Goal: Transaction & Acquisition: Purchase product/service

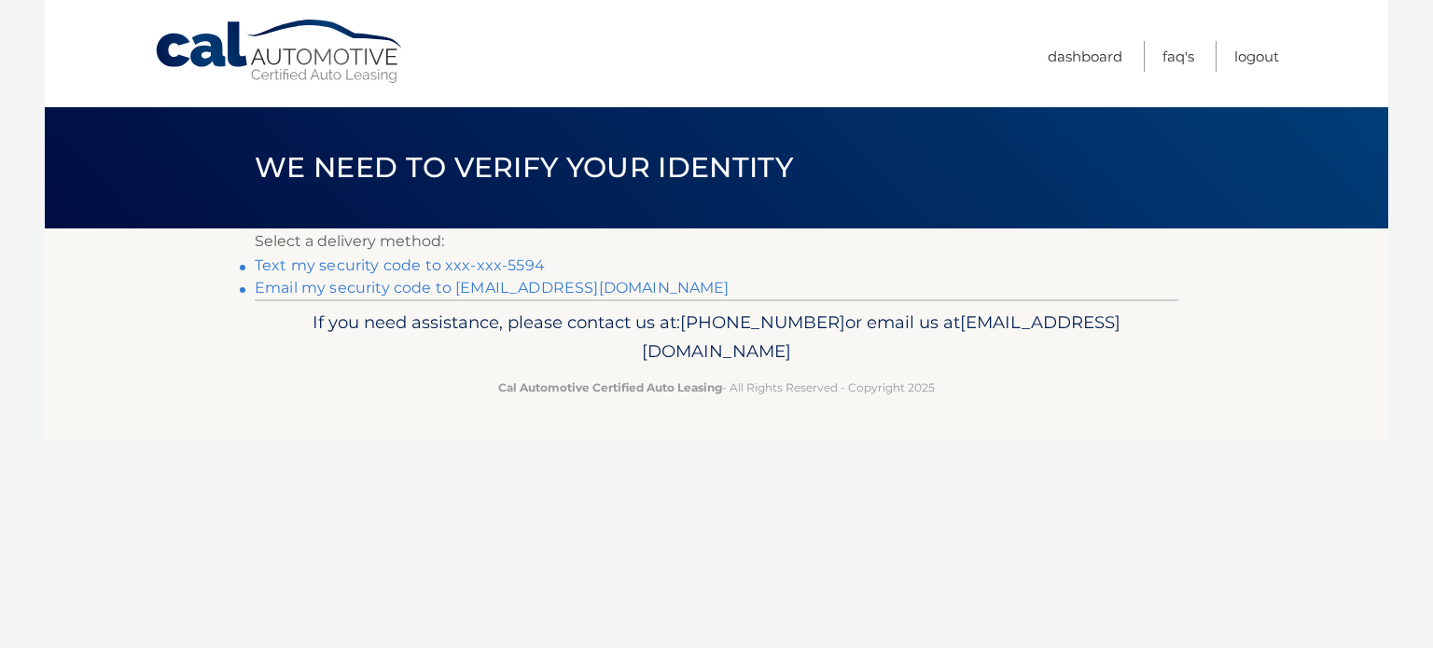
click at [534, 286] on link "Email my security code to [EMAIL_ADDRESS][DOMAIN_NAME]" at bounding box center [492, 288] width 475 height 18
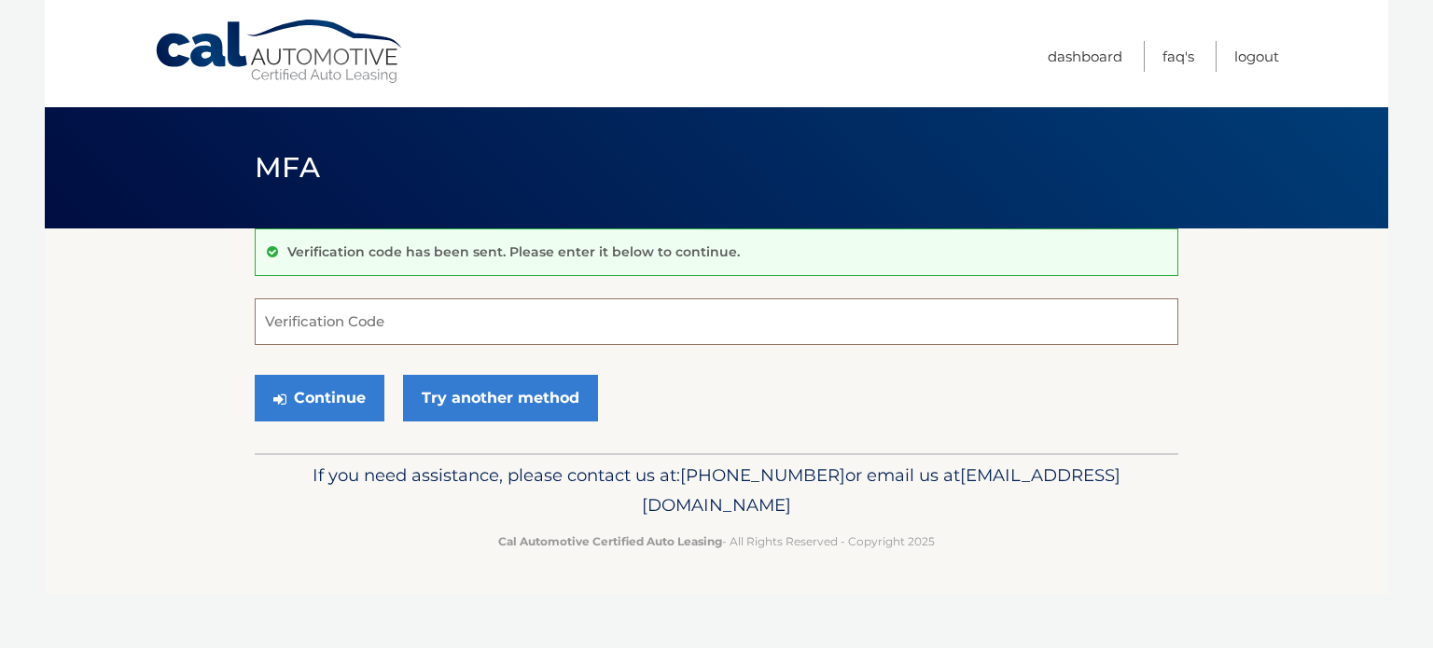
click at [295, 317] on input "Verification Code" at bounding box center [717, 322] width 924 height 47
click at [319, 318] on input "Verification Code" at bounding box center [717, 322] width 924 height 47
paste input "813454"
click at [338, 399] on button "Continue" at bounding box center [320, 398] width 130 height 47
click at [343, 324] on input "813454" at bounding box center [717, 322] width 924 height 47
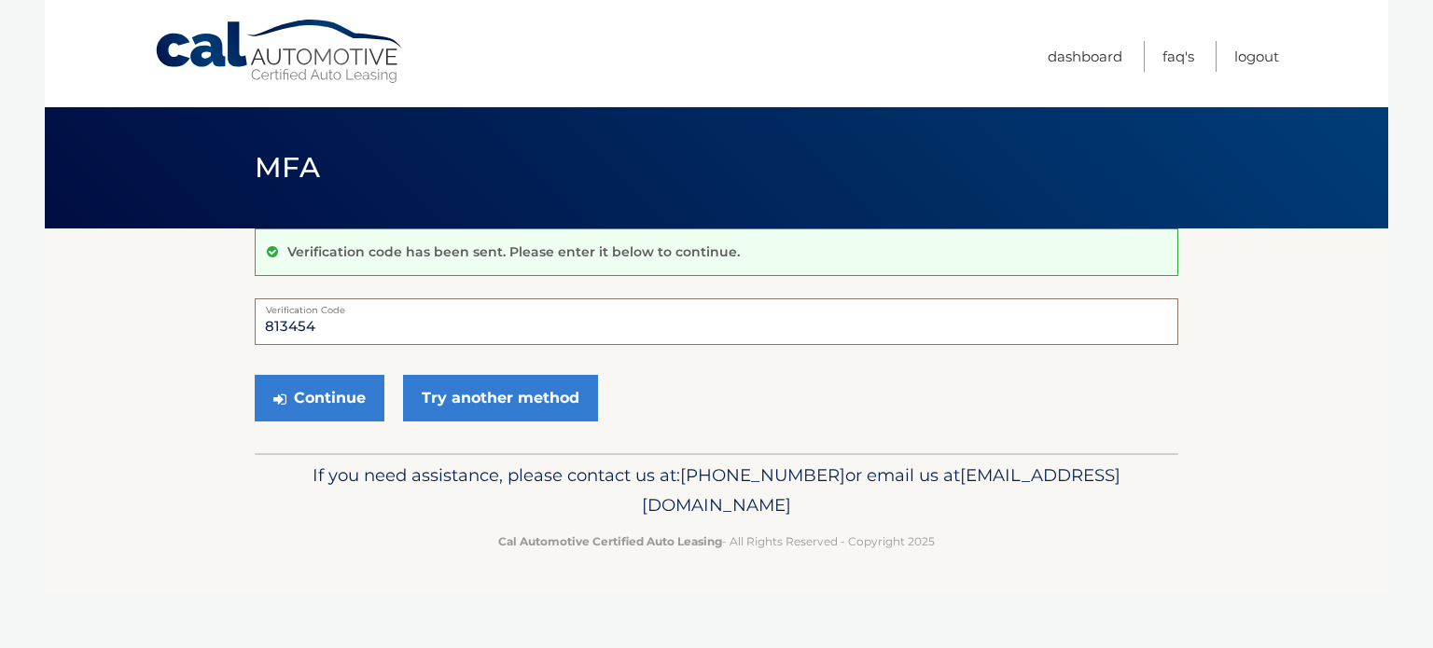
click at [269, 325] on input "813454" at bounding box center [717, 322] width 924 height 47
click at [306, 391] on button "Continue" at bounding box center [320, 398] width 130 height 47
click at [366, 314] on input "813454" at bounding box center [717, 322] width 924 height 47
drag, startPoint x: 337, startPoint y: 325, endPoint x: 160, endPoint y: 327, distance: 177.3
click at [160, 327] on section "Verification code has been sent. Please enter it below to continue. 813454 Veri…" at bounding box center [716, 341] width 1343 height 225
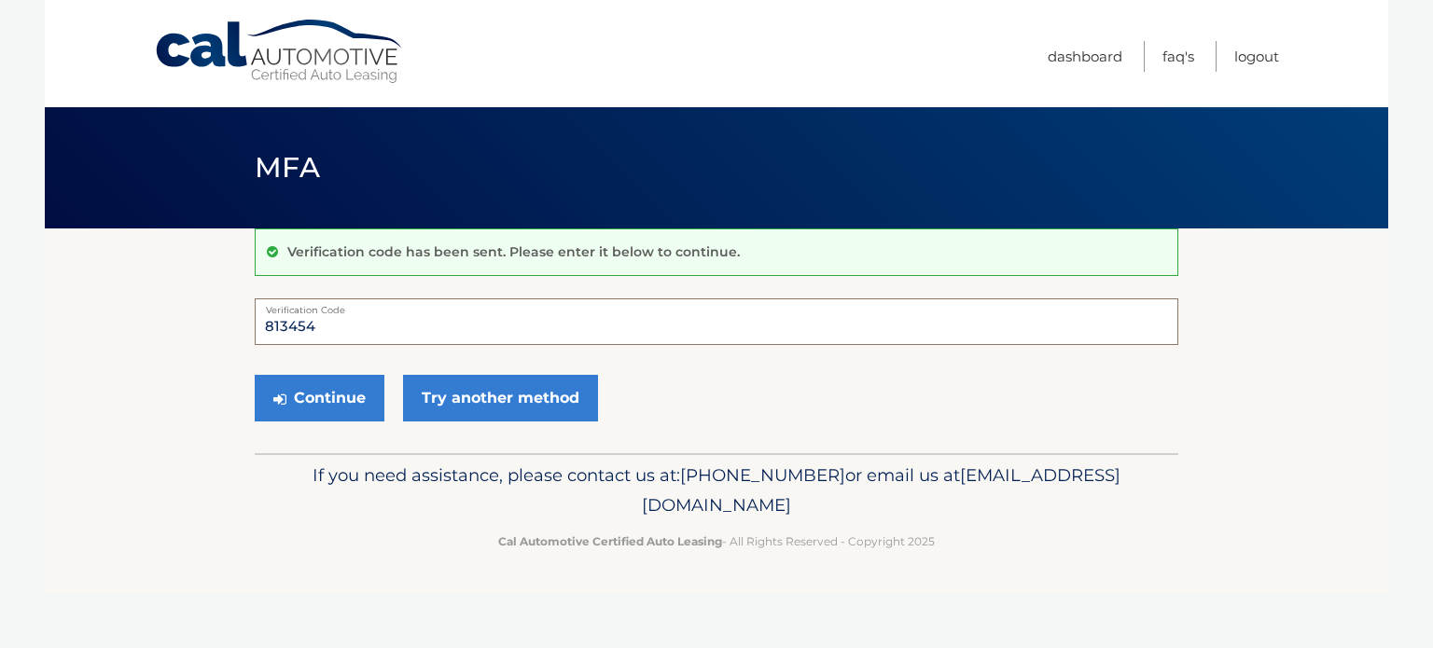
click at [393, 330] on input "813454" at bounding box center [717, 322] width 924 height 47
type input "813454"
click at [321, 398] on button "Continue" at bounding box center [320, 398] width 130 height 47
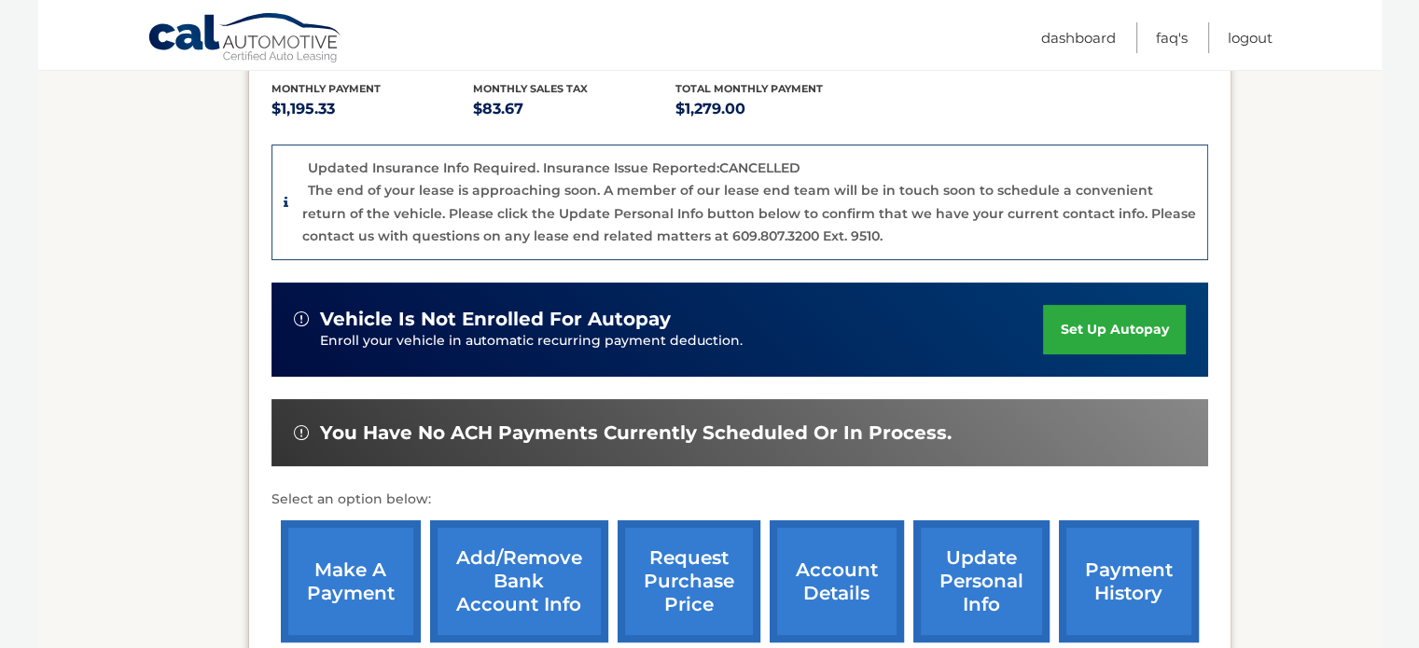
scroll to position [560, 0]
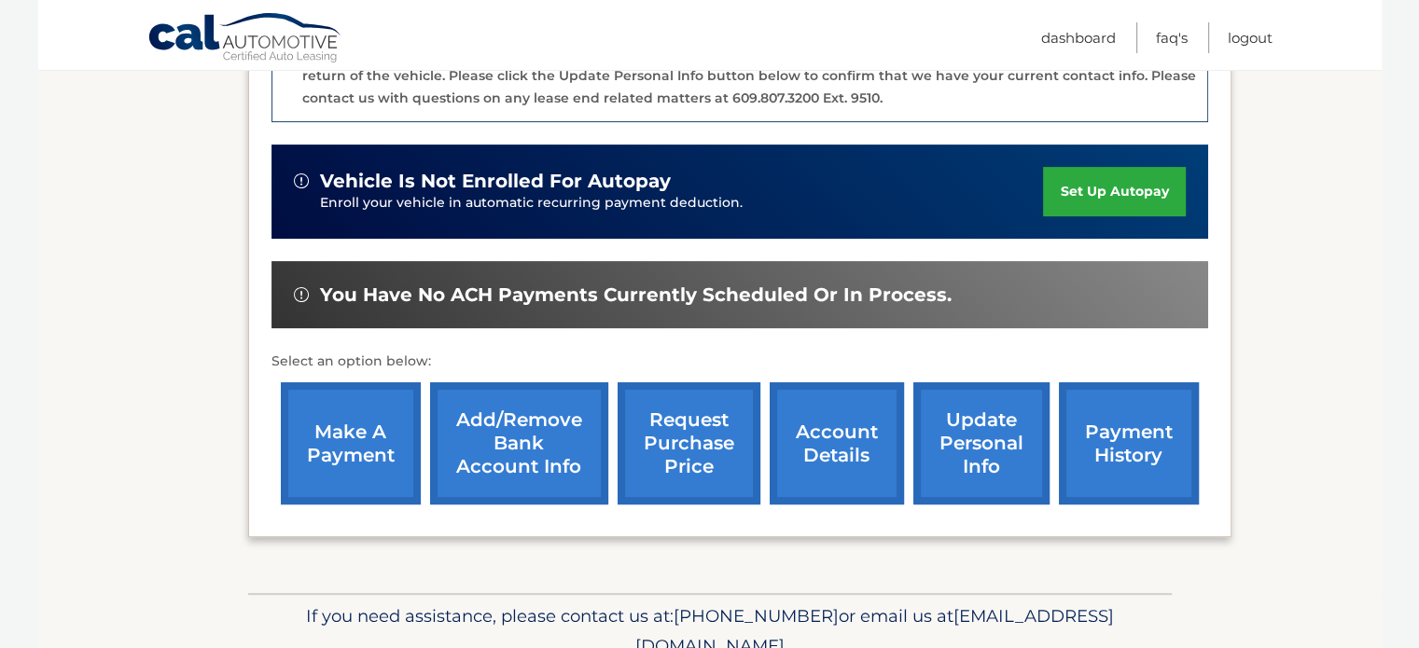
click at [358, 454] on link "make a payment" at bounding box center [351, 443] width 140 height 122
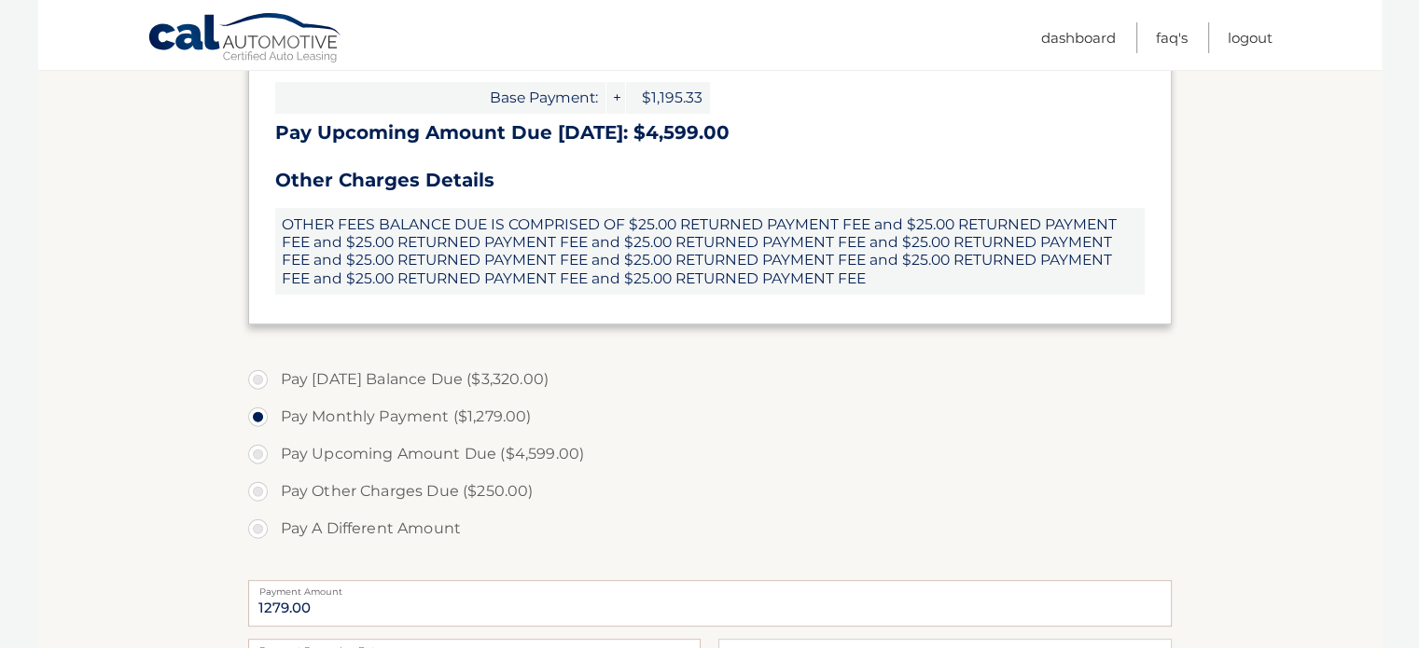
scroll to position [840, 0]
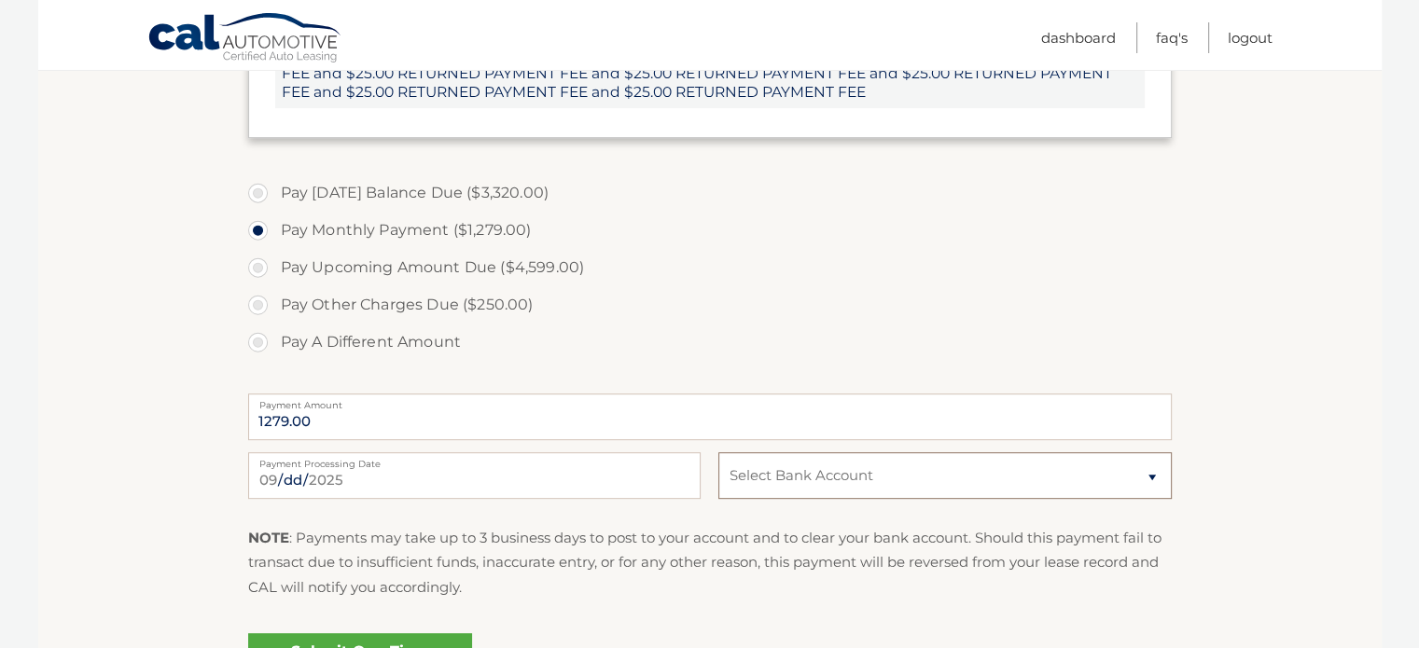
click at [765, 466] on select "Select Bank Account Checking TD BANK NA *****5112 Checking BANK OF AMERICA, N.A…" at bounding box center [944, 475] width 452 height 47
select select "M2ZhNGFlYmUtMzMwNy00YWIwLWI5MmYtNDgxNjQ5N2Q4ZjYy"
click at [718, 452] on select "Select Bank Account Checking TD BANK NA *****5112 Checking BANK OF AMERICA, N.A…" at bounding box center [944, 475] width 452 height 47
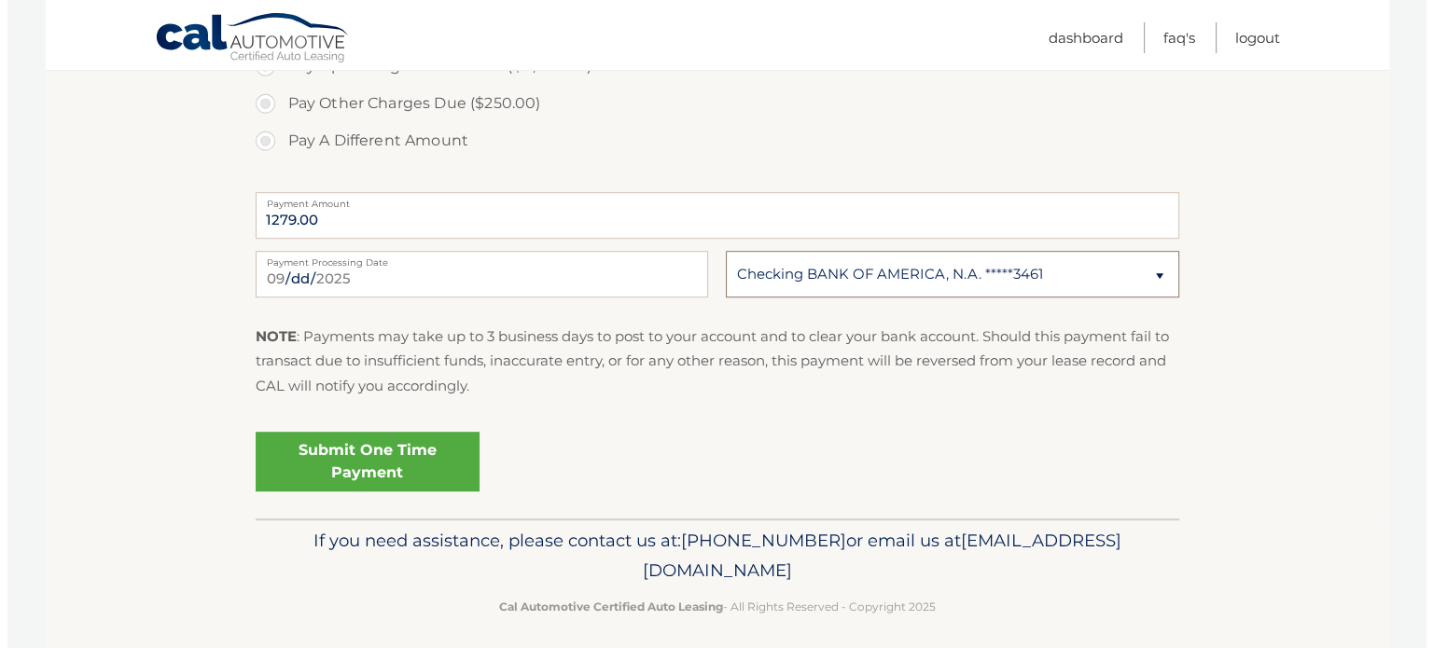
scroll to position [1052, 0]
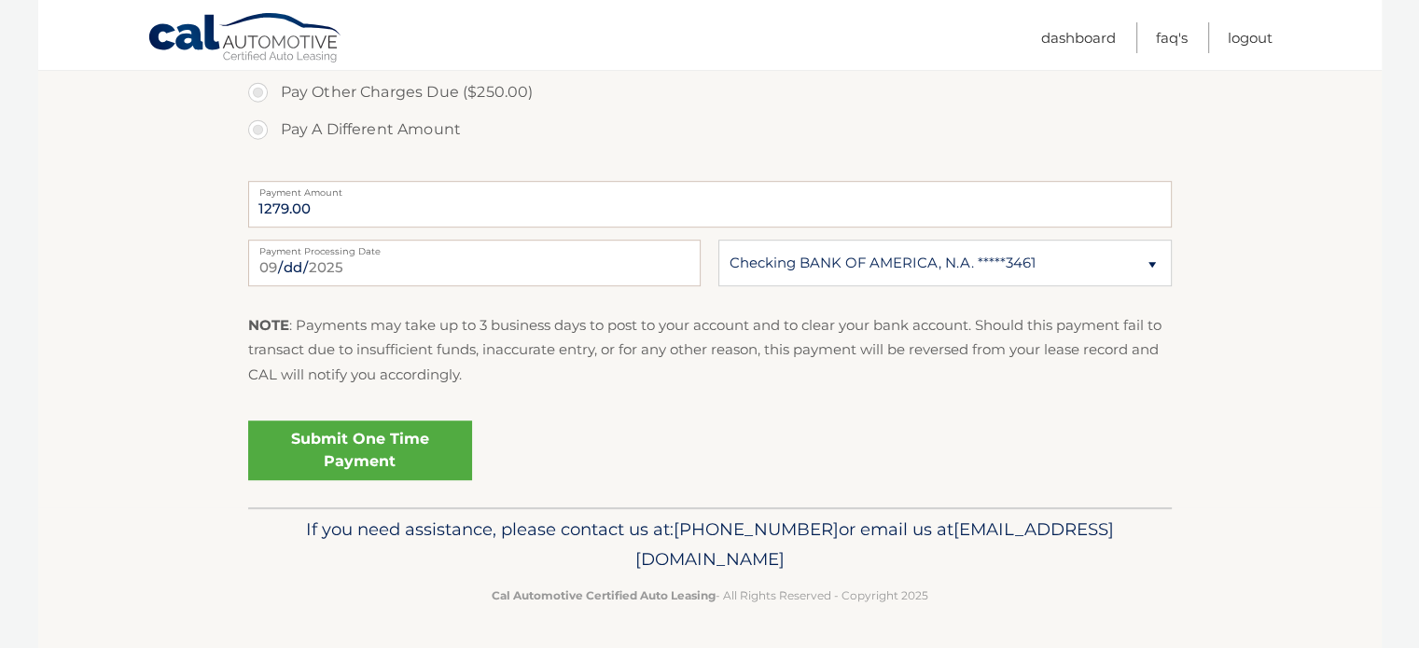
click at [398, 450] on link "Submit One Time Payment" at bounding box center [360, 451] width 224 height 60
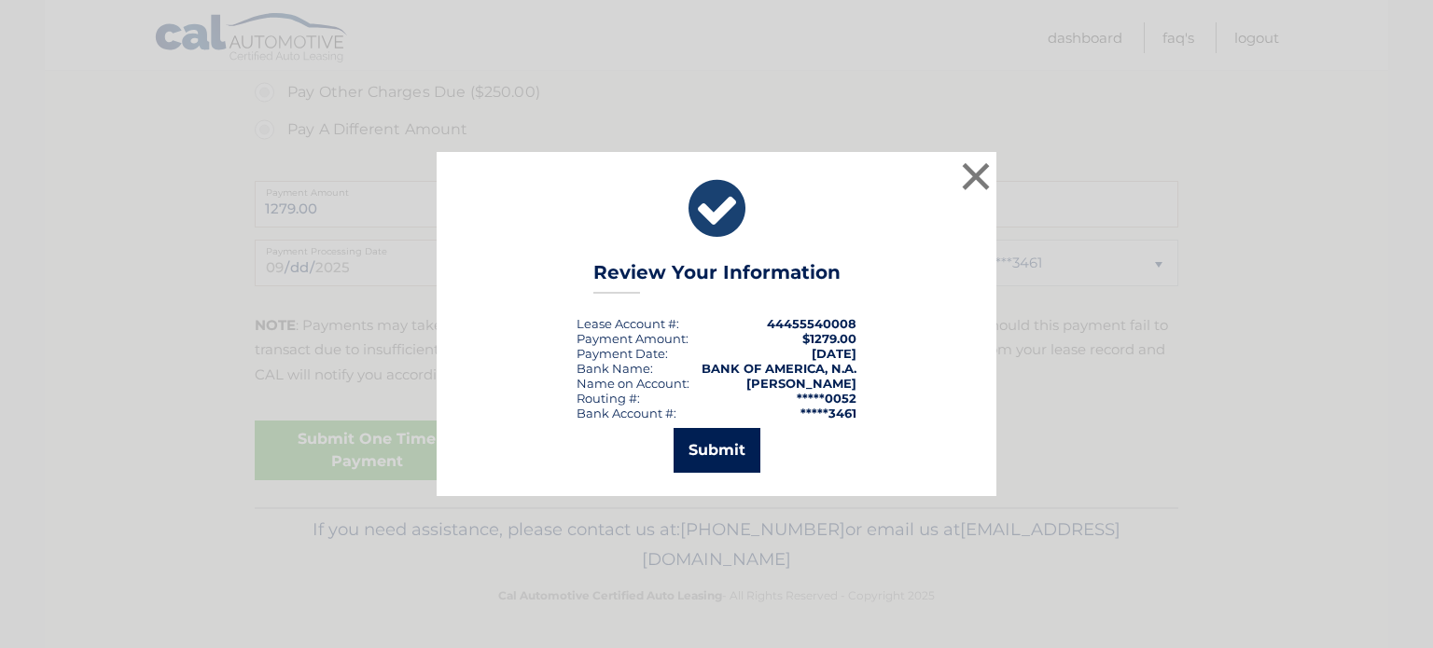
click at [698, 451] on button "Submit" at bounding box center [717, 450] width 87 height 45
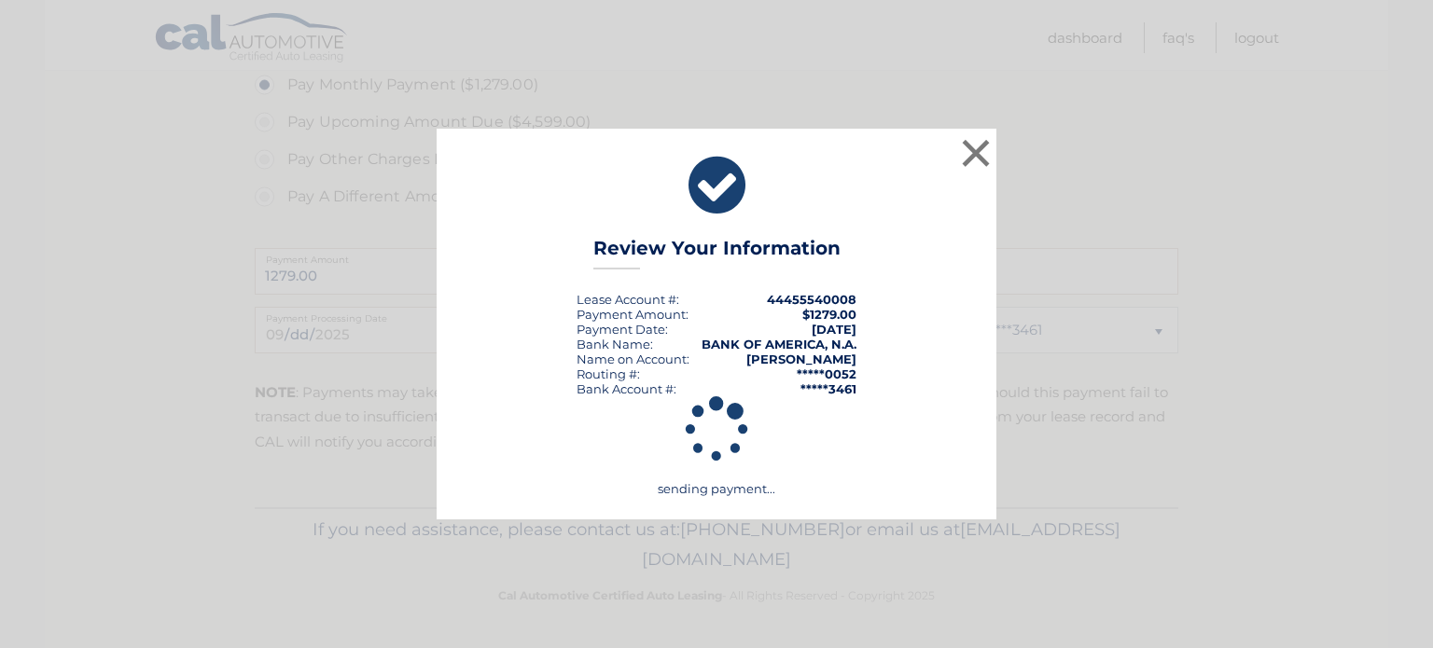
scroll to position [985, 0]
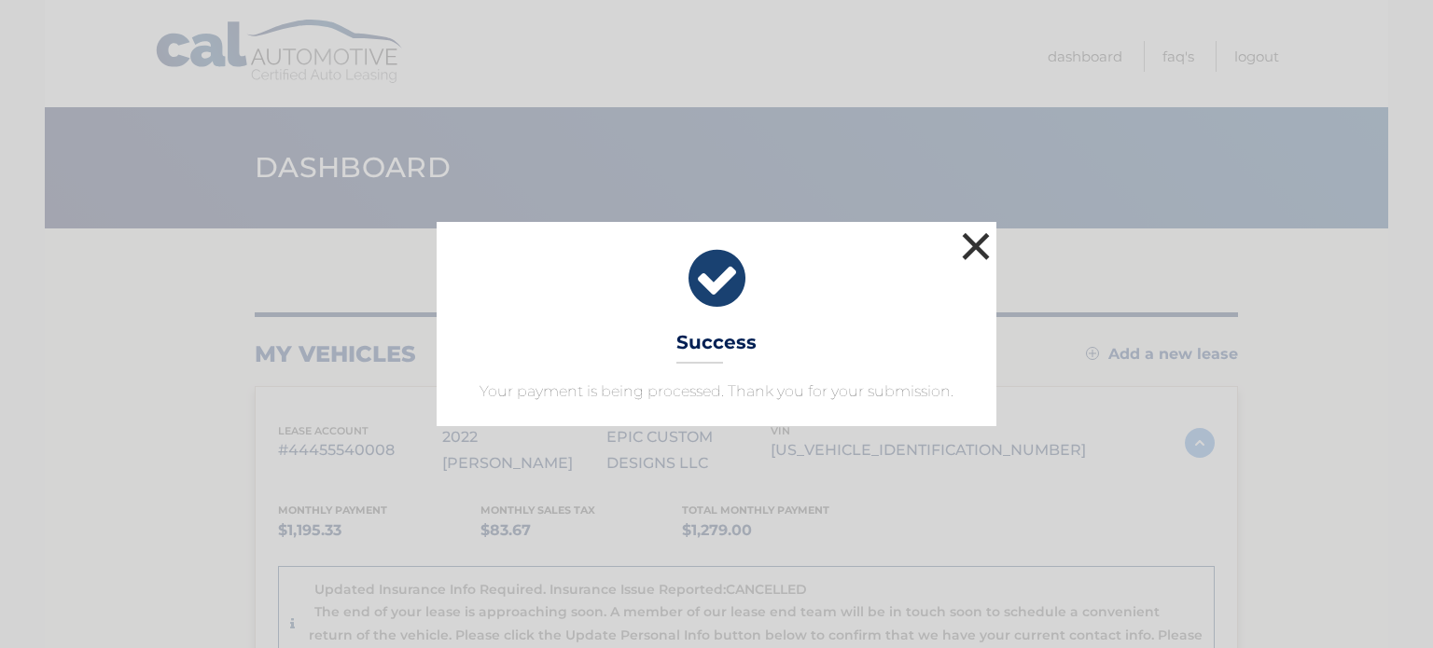
click at [972, 243] on button "×" at bounding box center [975, 246] width 37 height 37
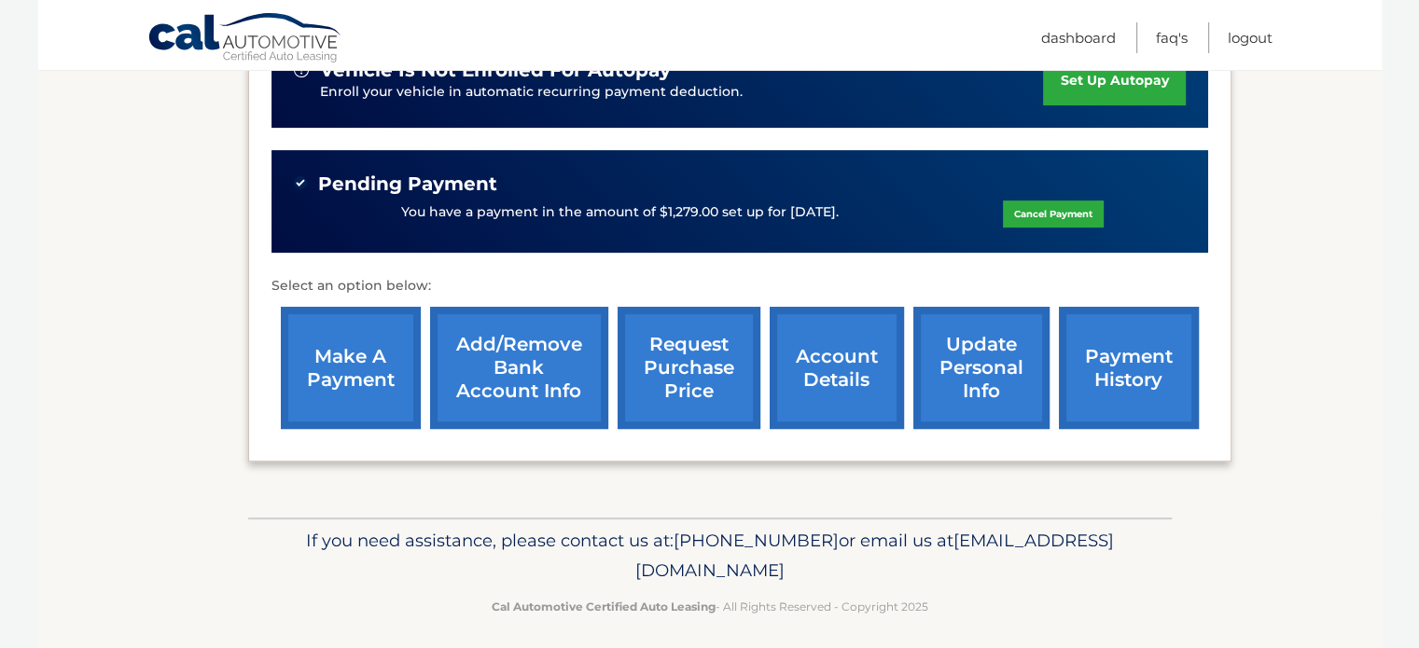
scroll to position [679, 0]
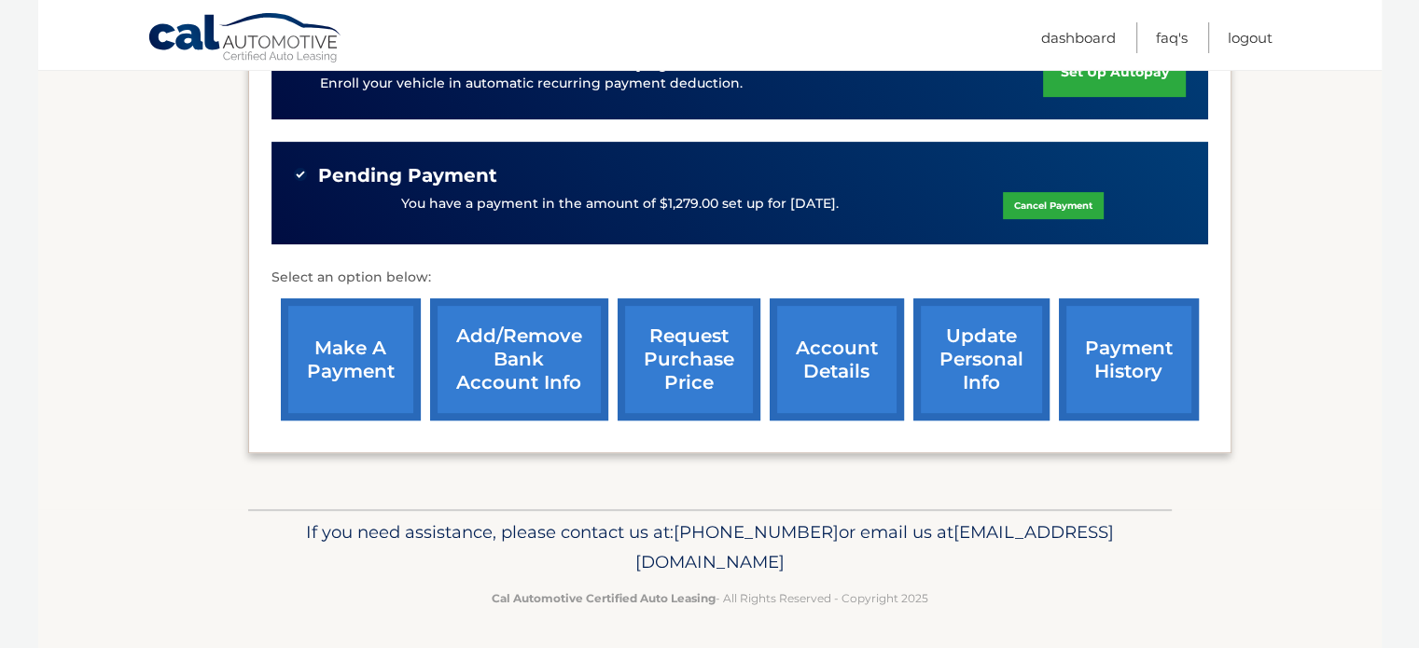
click at [360, 374] on link "make a payment" at bounding box center [351, 360] width 140 height 122
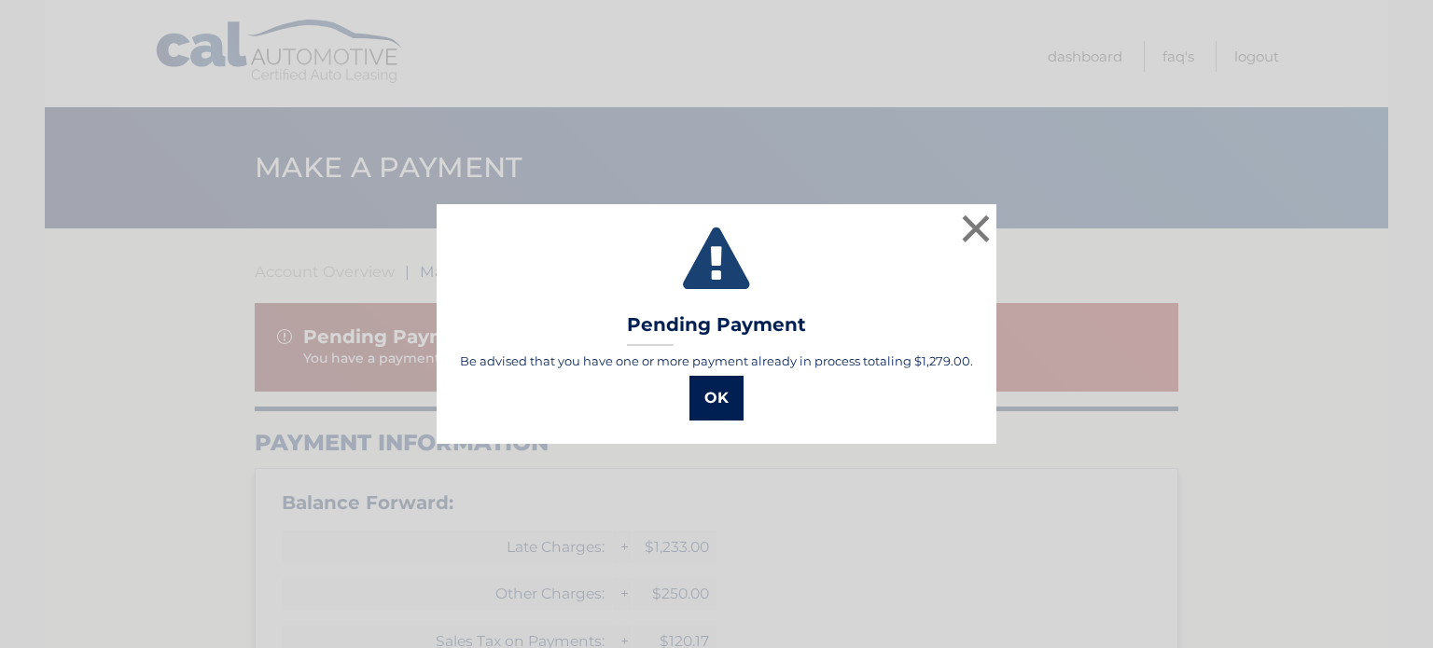
click at [725, 397] on button "OK" at bounding box center [716, 398] width 54 height 45
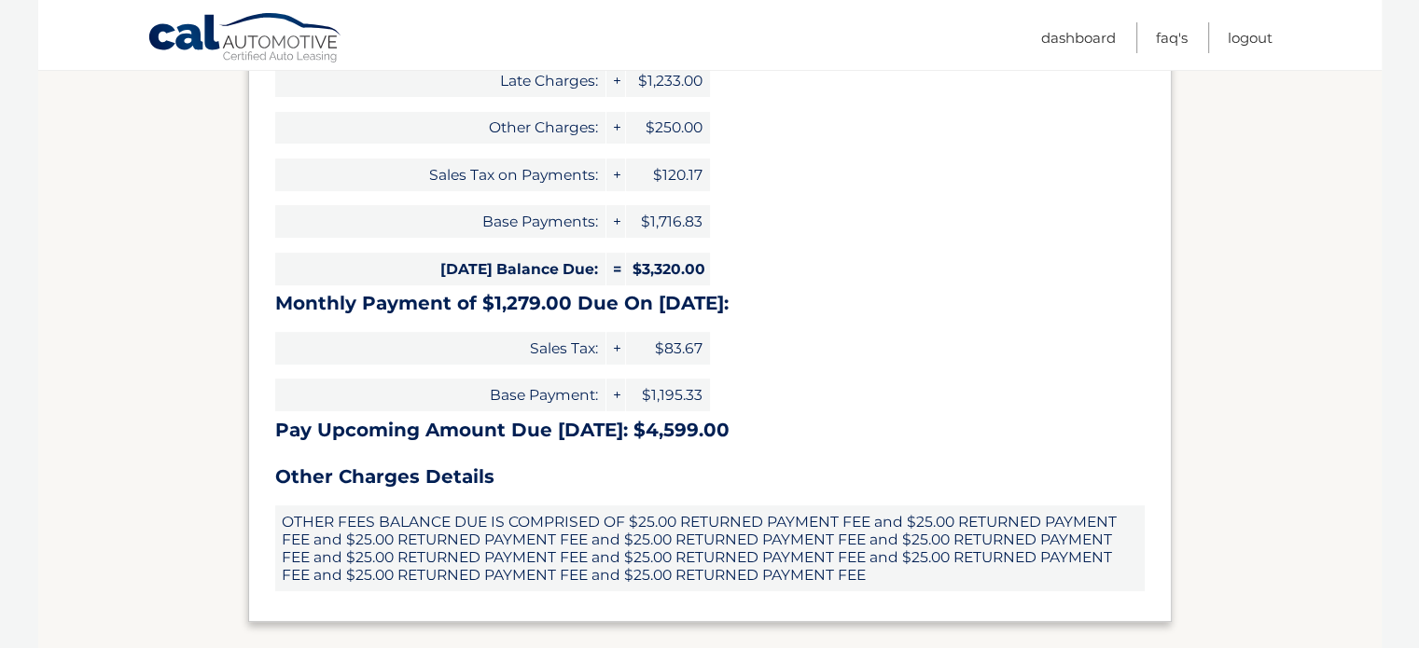
scroll to position [187, 0]
